Goal: Information Seeking & Learning: Learn about a topic

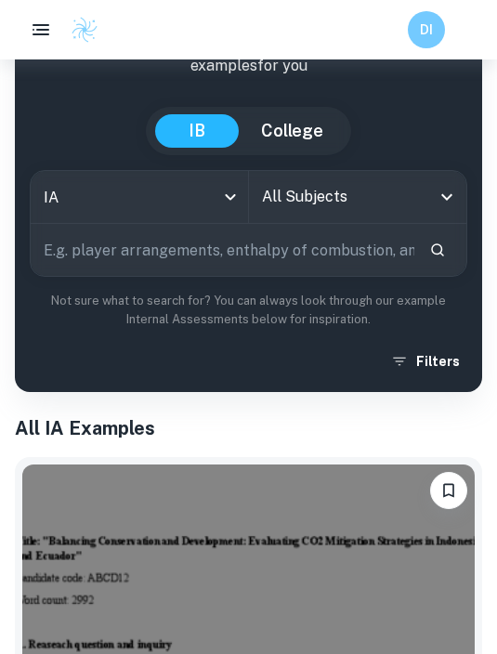
click at [427, 202] on input "All Subjects" at bounding box center [344, 196] width 174 height 35
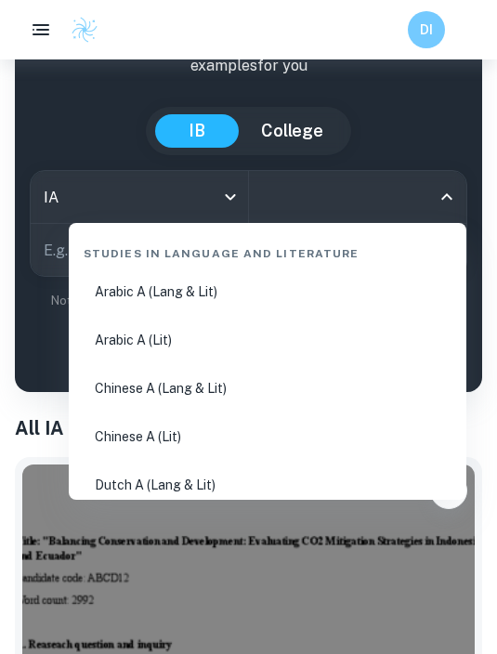
scroll to position [141, 0]
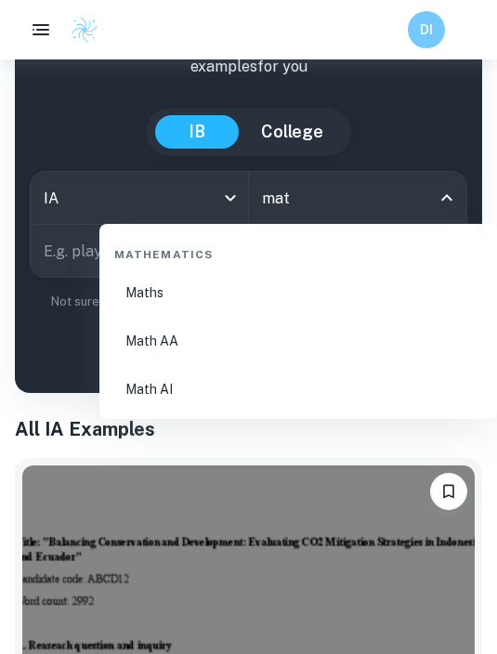
type input "math"
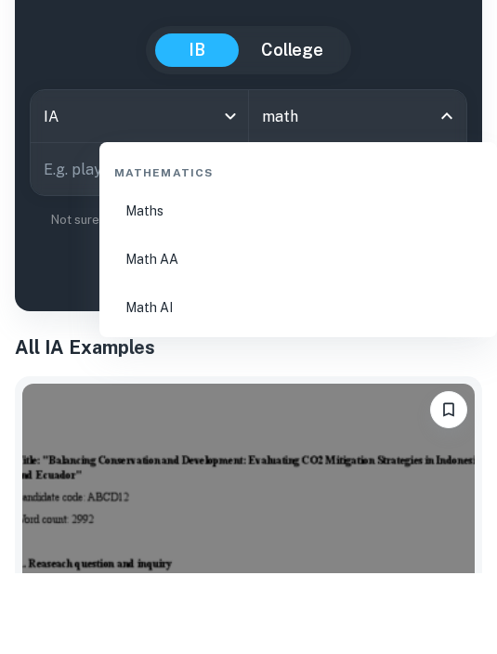
click at [317, 367] on li "Math AI" at bounding box center [298, 389] width 383 height 45
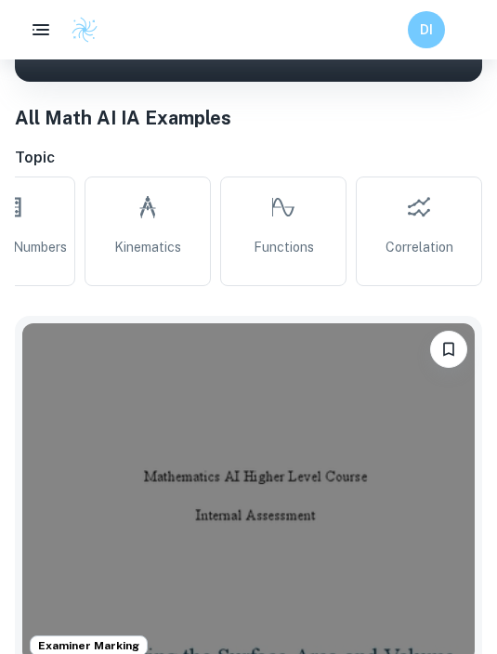
scroll to position [0, 1829]
click at [438, 218] on link "Correlation" at bounding box center [419, 231] width 126 height 110
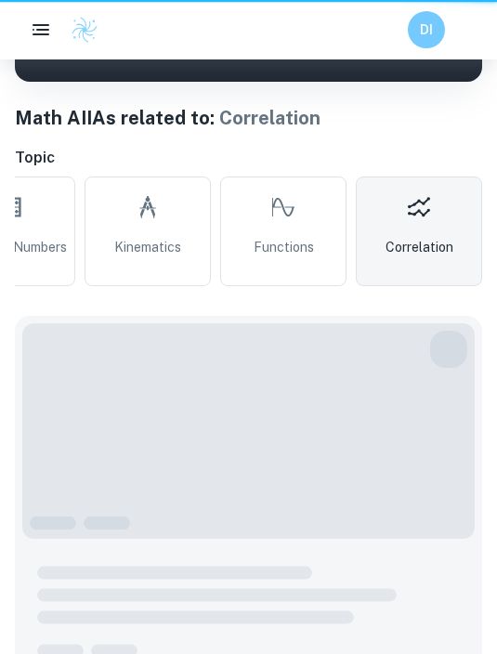
type input "Correlation"
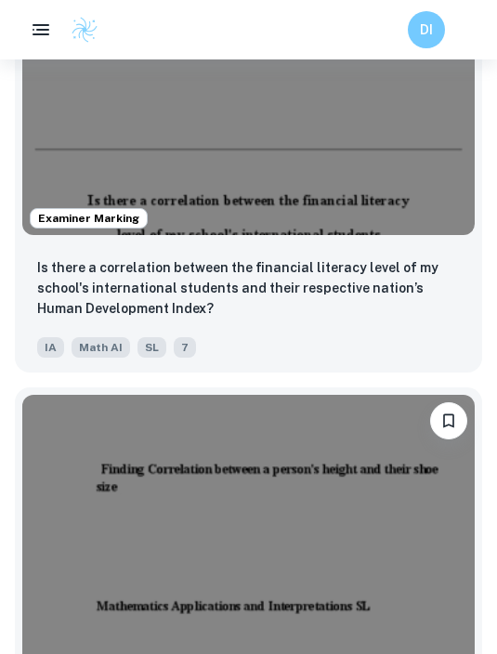
scroll to position [873, 0]
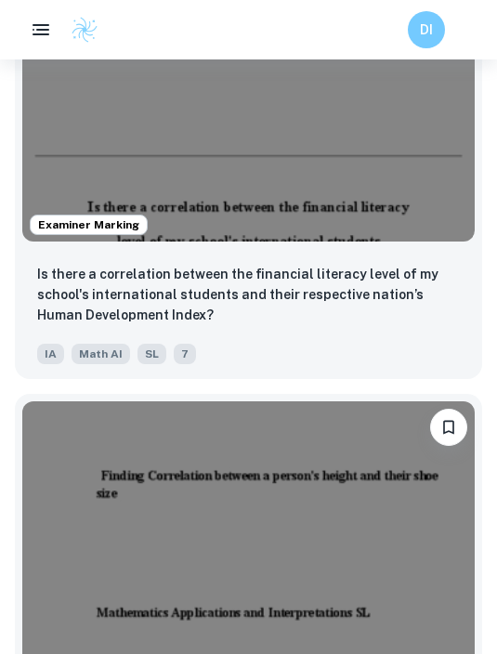
click at [369, 237] on img at bounding box center [248, 71] width 452 height 339
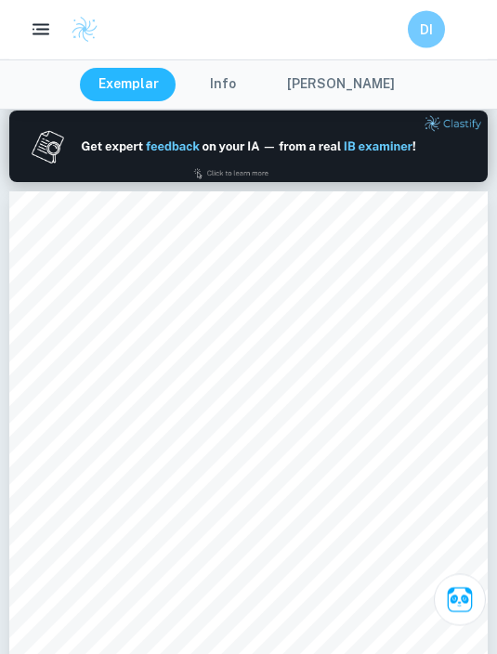
scroll to position [645, 0]
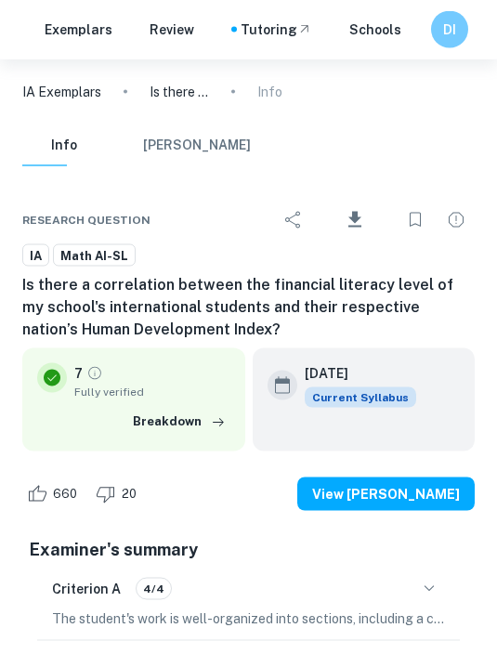
type input "1"
